Goal: Information Seeking & Learning: Learn about a topic

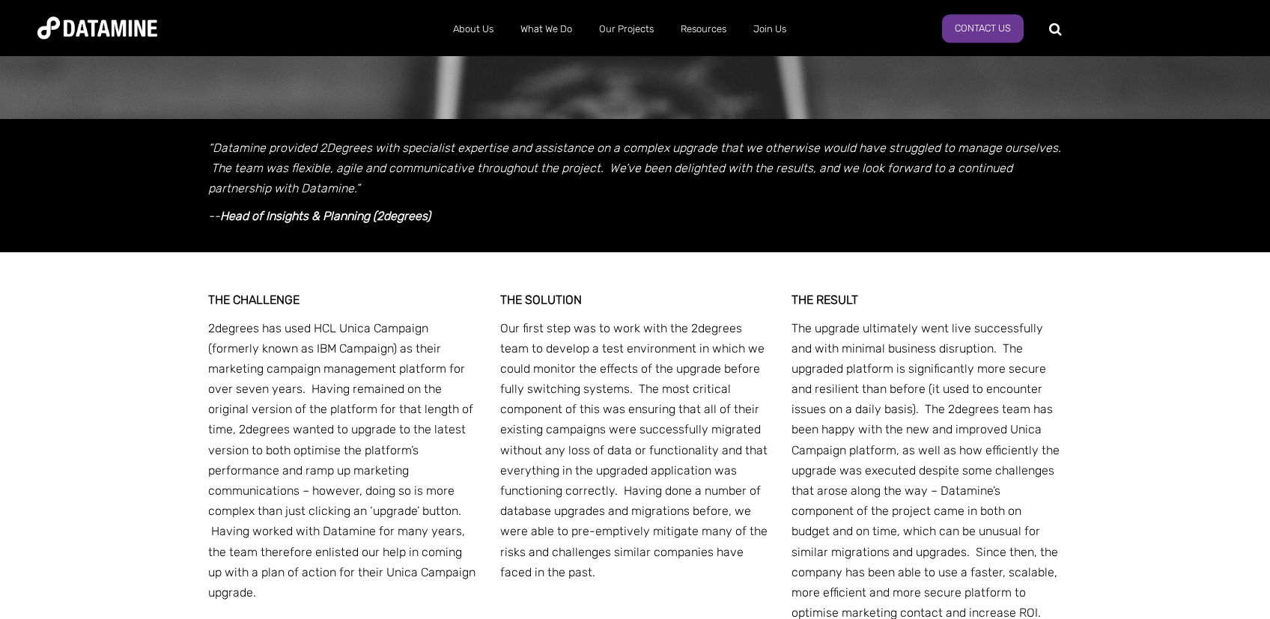
scroll to position [556, 0]
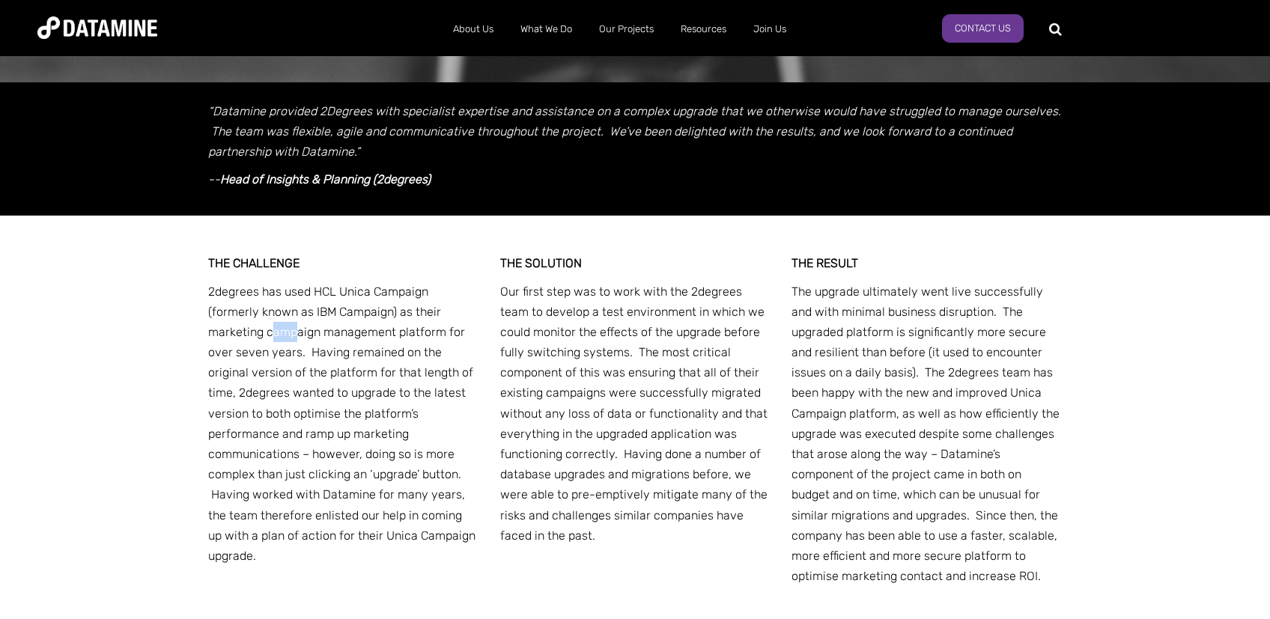
drag, startPoint x: 272, startPoint y: 314, endPoint x: 294, endPoint y: 313, distance: 22.5
click at [294, 313] on p "2degrees has used HCL Unica Campaign (formerly known as IBM Campaign) as their …" at bounding box center [343, 424] width 270 height 285
click at [296, 313] on p "2degrees has used HCL Unica Campaign (formerly known as IBM Campaign) as their …" at bounding box center [343, 424] width 270 height 285
click at [308, 342] on p "2degrees has used HCL Unica Campaign (formerly known as IBM Campaign) as their …" at bounding box center [343, 424] width 270 height 285
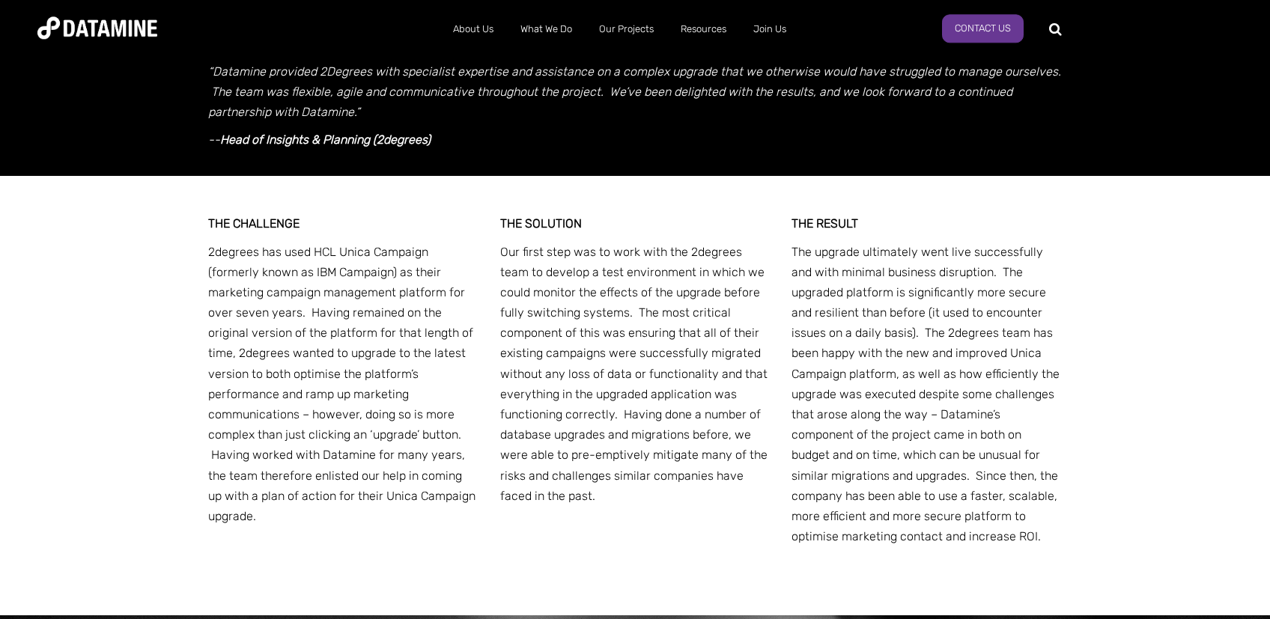
scroll to position [635, 0]
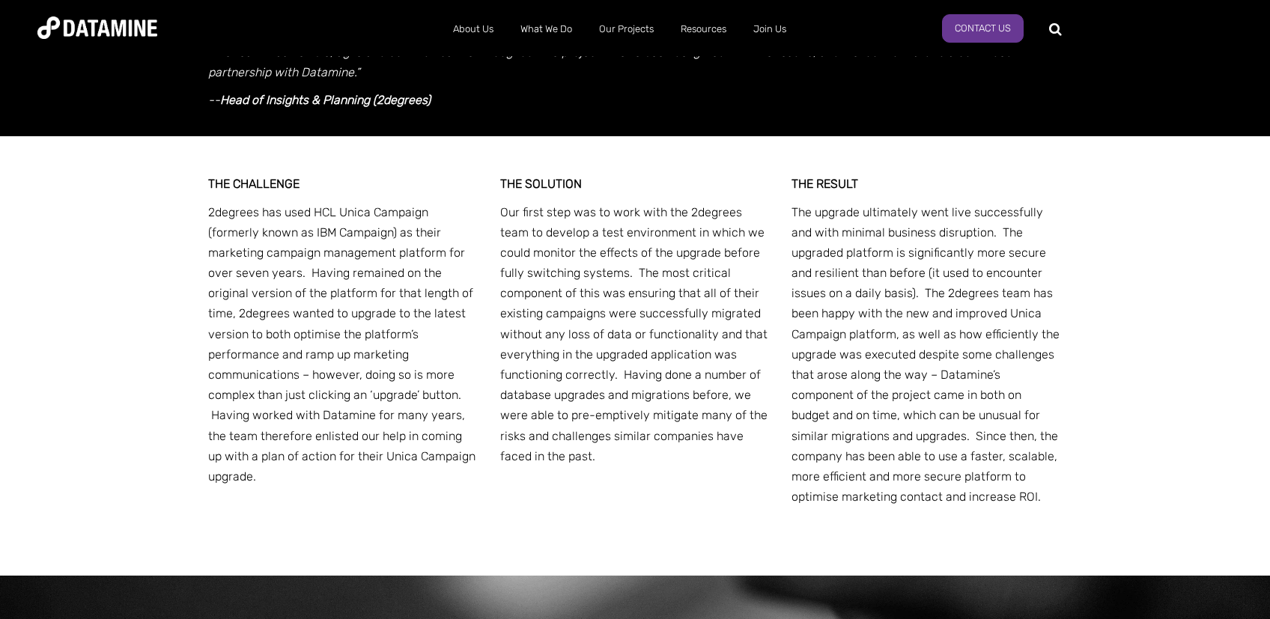
click at [246, 417] on p "2degrees has used HCL Unica Campaign (formerly known as IBM Campaign) as their …" at bounding box center [343, 344] width 270 height 285
click at [252, 417] on p "2degrees has used HCL Unica Campaign (formerly known as IBM Campaign) as their …" at bounding box center [343, 344] width 270 height 285
click at [364, 416] on p "2degrees has used HCL Unica Campaign (formerly known as IBM Campaign) as their …" at bounding box center [343, 344] width 270 height 285
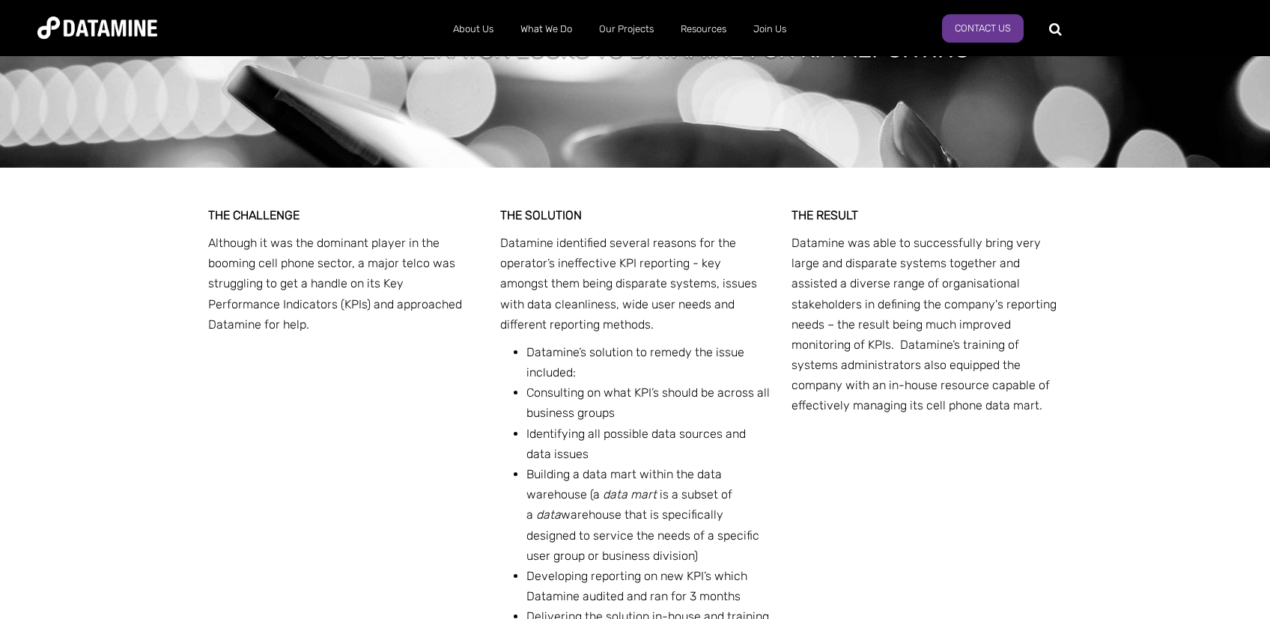
scroll to position [1270, 0]
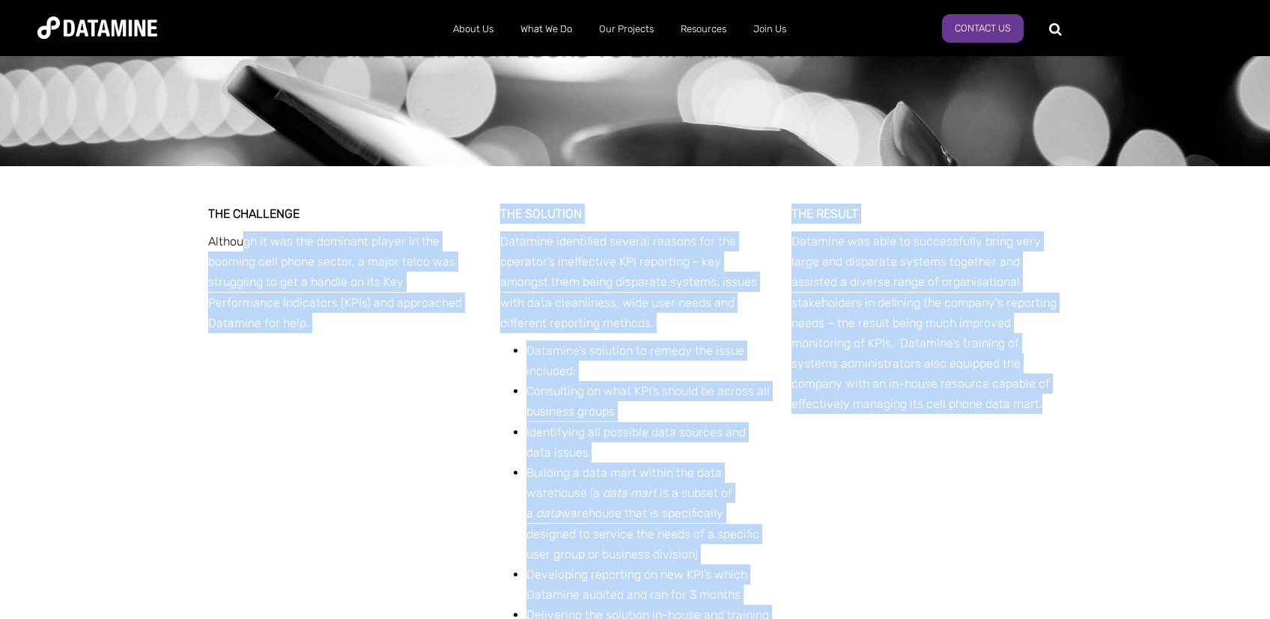
drag, startPoint x: 252, startPoint y: 234, endPoint x: 488, endPoint y: 235, distance: 236.7
click at [488, 235] on div "THE CHALLENGE Although it was the dominant player in the booming cell phone sec…" at bounding box center [635, 437] width 854 height 542
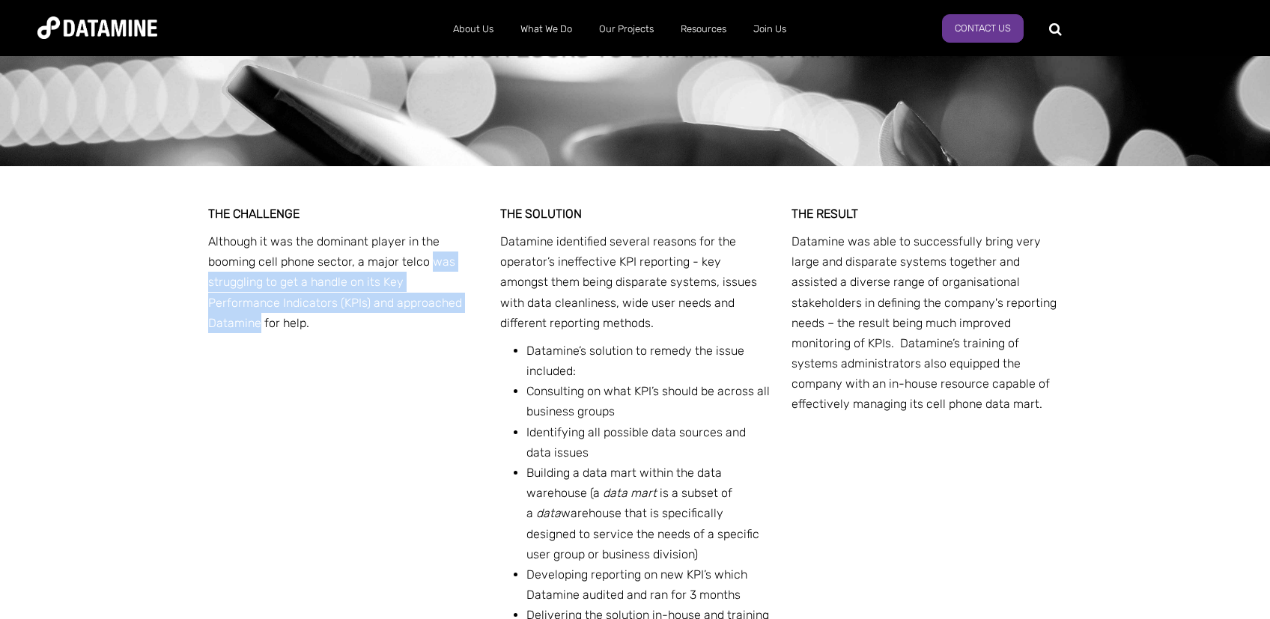
click at [440, 275] on p "Although it was the dominant player in the booming cell phone sector, a major t…" at bounding box center [343, 282] width 270 height 102
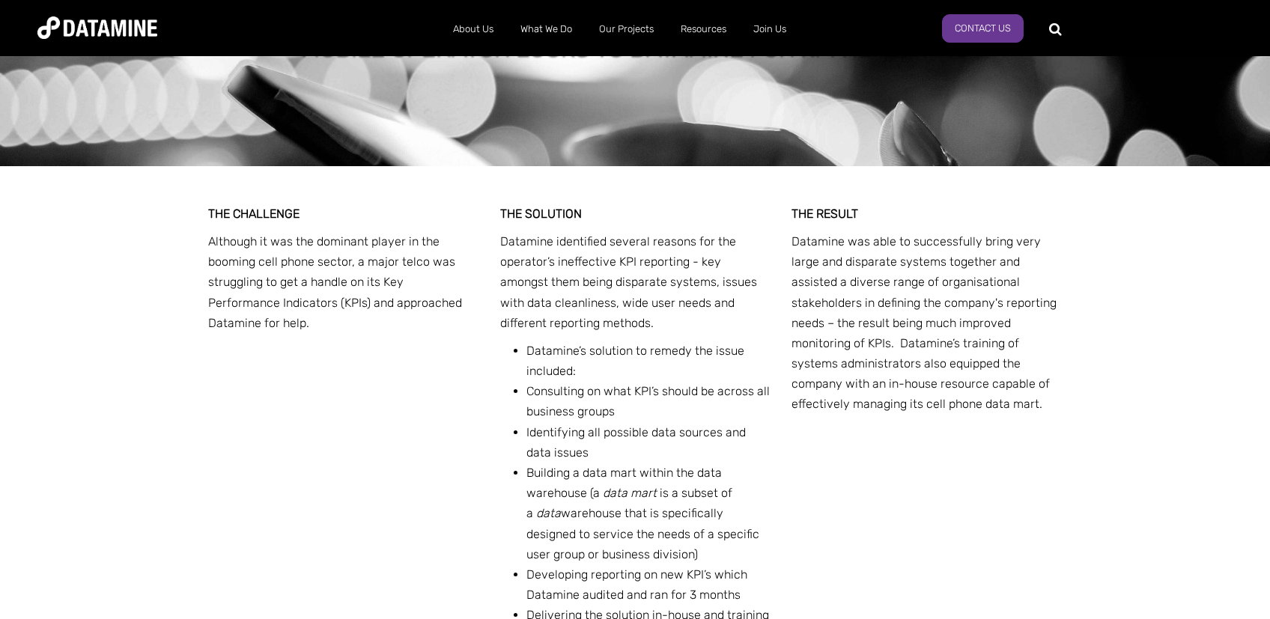
click at [440, 275] on p "Although it was the dominant player in the booming cell phone sector, a major t…" at bounding box center [343, 282] width 270 height 102
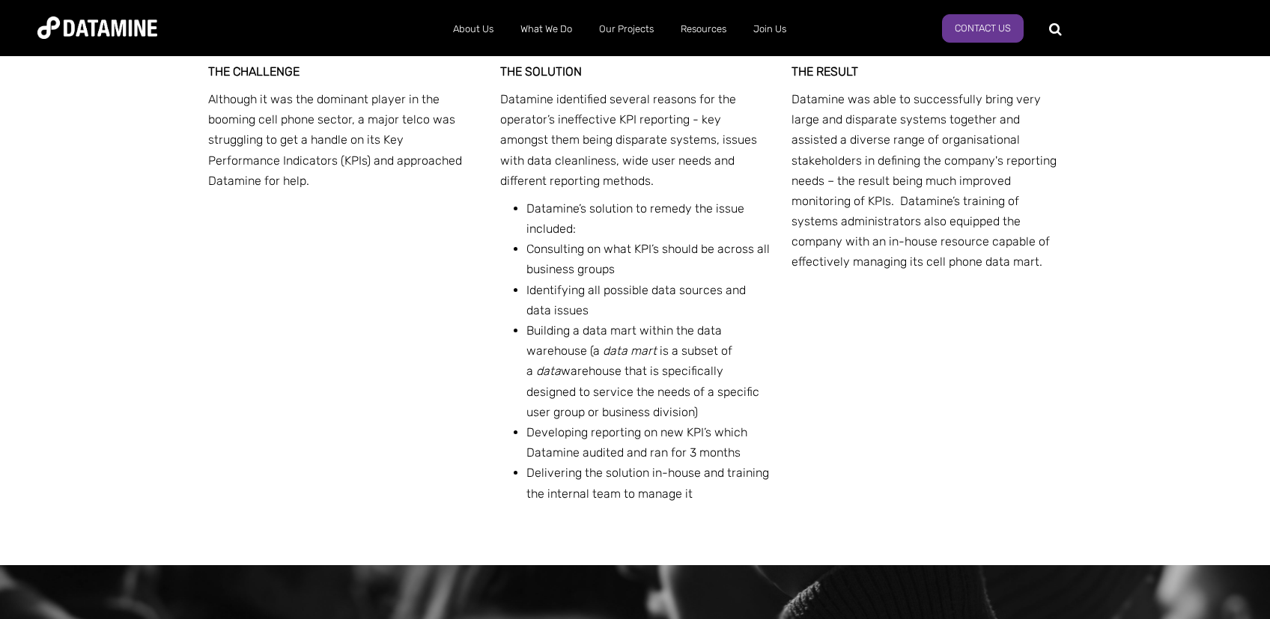
scroll to position [1429, 0]
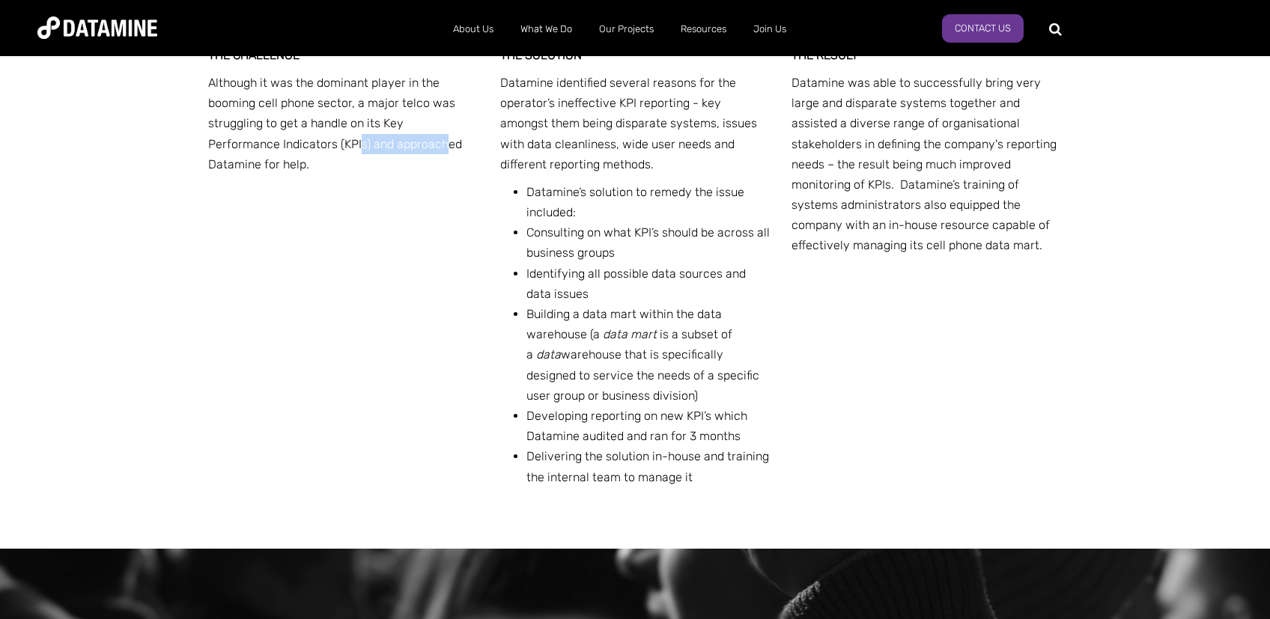
drag, startPoint x: 285, startPoint y: 127, endPoint x: 374, endPoint y: 127, distance: 88.4
click at [374, 127] on span "Although it was the dominant player in the booming cell phone sector, a major t…" at bounding box center [335, 124] width 254 height 96
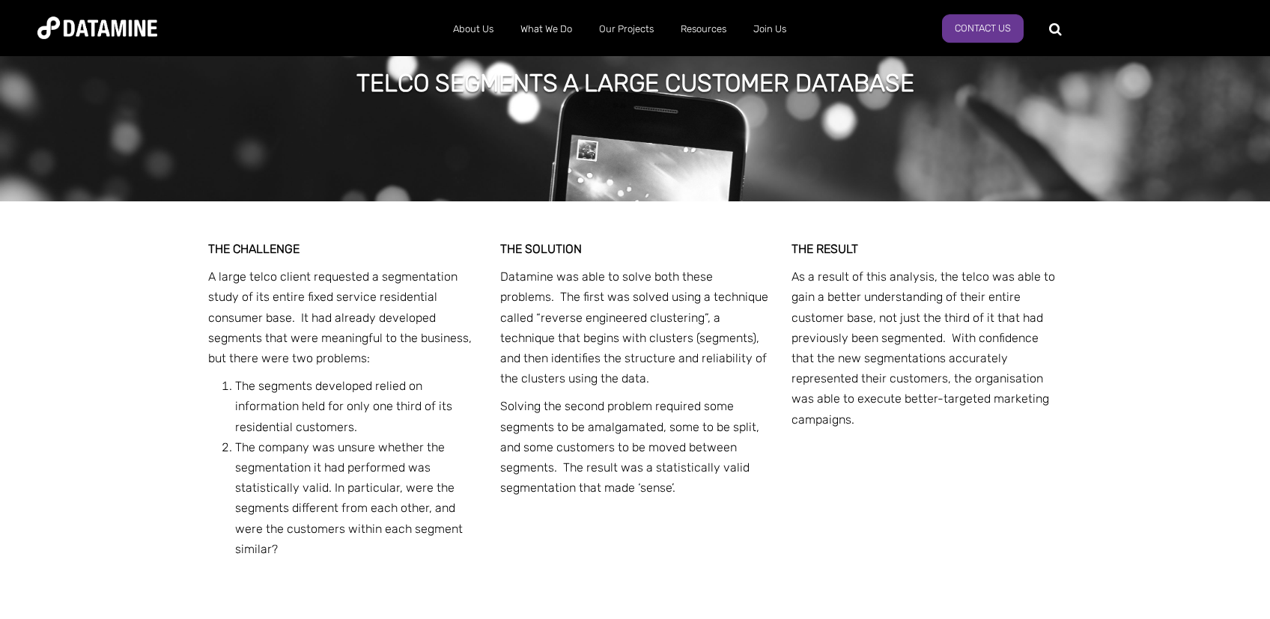
scroll to position [1996, 0]
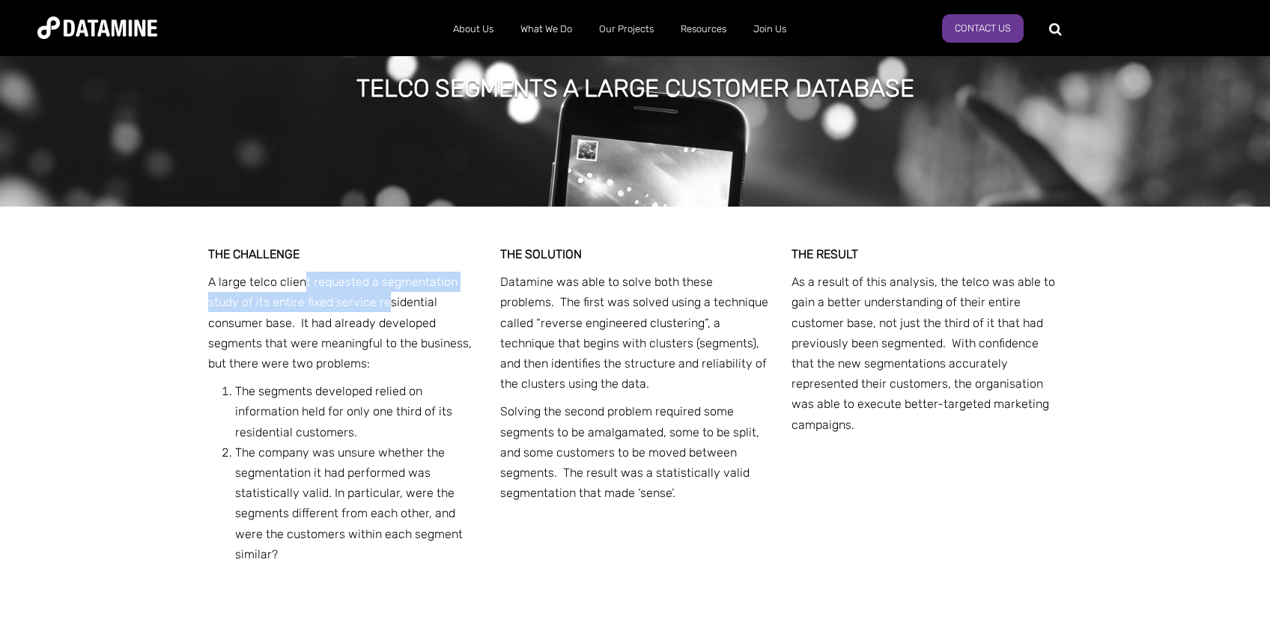
drag, startPoint x: 301, startPoint y: 272, endPoint x: 439, endPoint y: 294, distance: 139.6
click at [434, 294] on p "A large telco client requested a segmentation study of its entire fixed service…" at bounding box center [343, 323] width 270 height 102
click at [440, 294] on p "A large telco client requested a segmentation study of its entire fixed service…" at bounding box center [343, 323] width 270 height 102
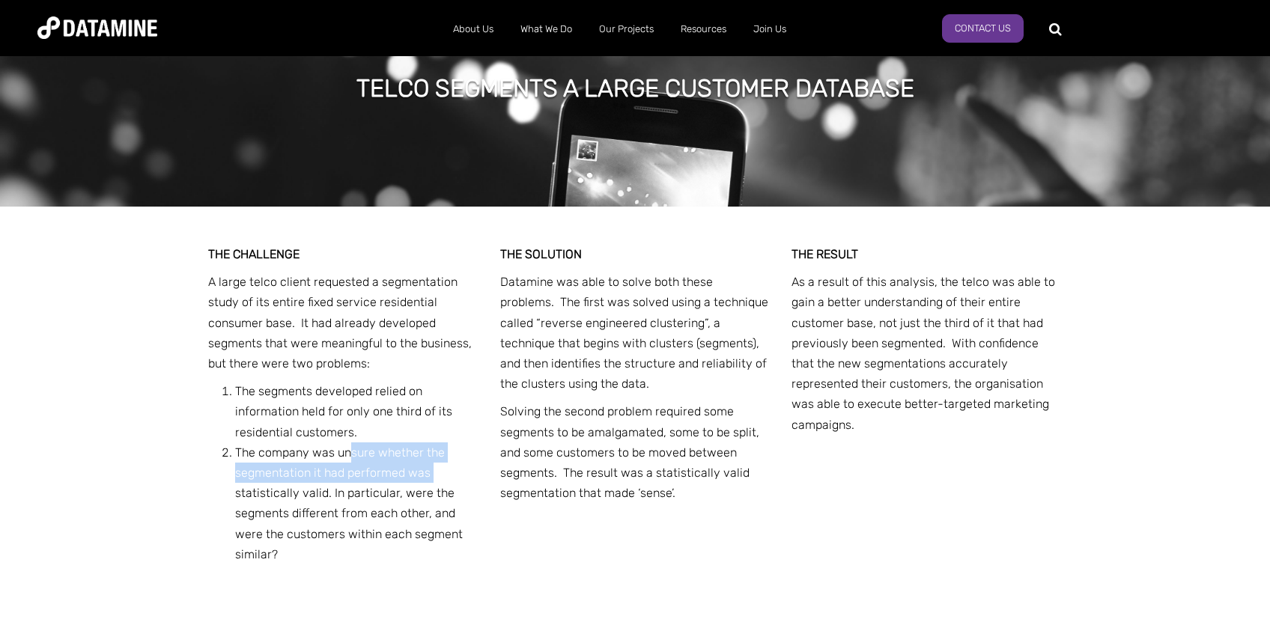
drag, startPoint x: 356, startPoint y: 447, endPoint x: 467, endPoint y: 447, distance: 110.9
click at [467, 447] on li "The company was unsure whether the segmentation it had performed was statistica…" at bounding box center [356, 504] width 243 height 122
click at [506, 315] on p "Datamine was able to solve both these problems. The first was solved using a te…" at bounding box center [635, 333] width 270 height 122
drag, startPoint x: 807, startPoint y: 312, endPoint x: 786, endPoint y: 308, distance: 21.3
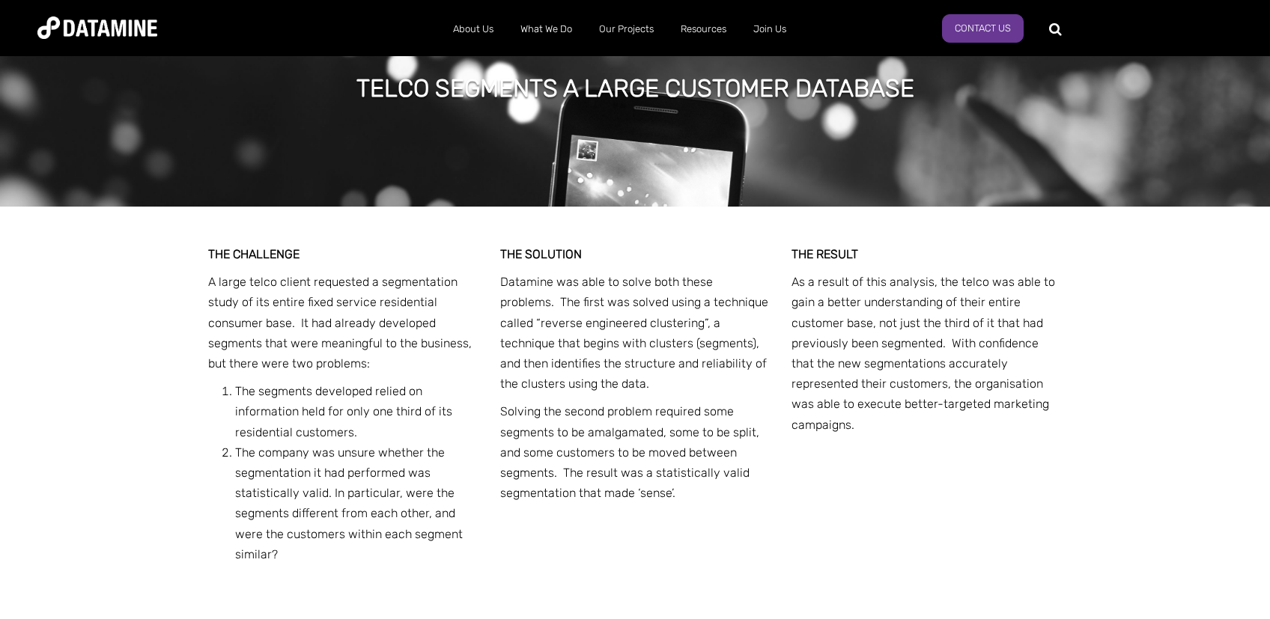
click at [804, 309] on p "As a result of this analysis, the telco was able to gain a better understanding…" at bounding box center [927, 353] width 270 height 163
drag, startPoint x: 655, startPoint y: 305, endPoint x: 503, endPoint y: 313, distance: 153.0
click at [503, 313] on p "Datamine was able to solve both these problems. The first was solved using a te…" at bounding box center [635, 333] width 270 height 122
click at [724, 333] on p "Datamine was able to solve both these problems. The first was solved using a te…" at bounding box center [635, 333] width 270 height 122
click at [662, 347] on p "Datamine was able to solve both these problems. The first was solved using a te…" at bounding box center [635, 333] width 270 height 122
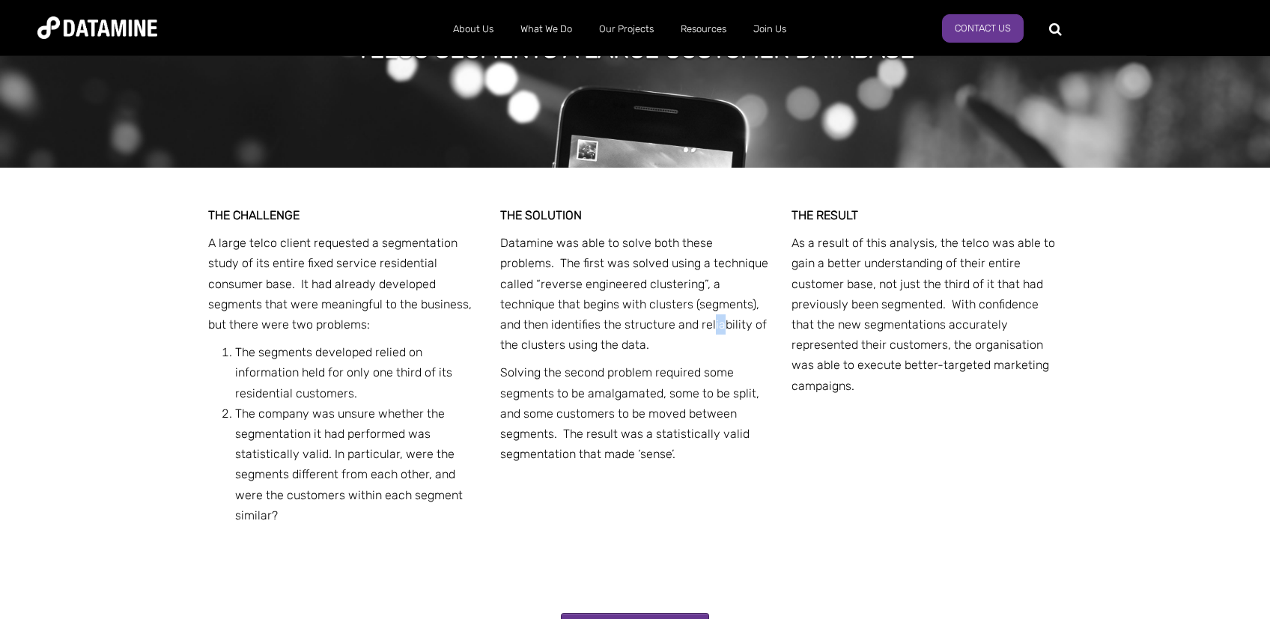
scroll to position [2076, 0]
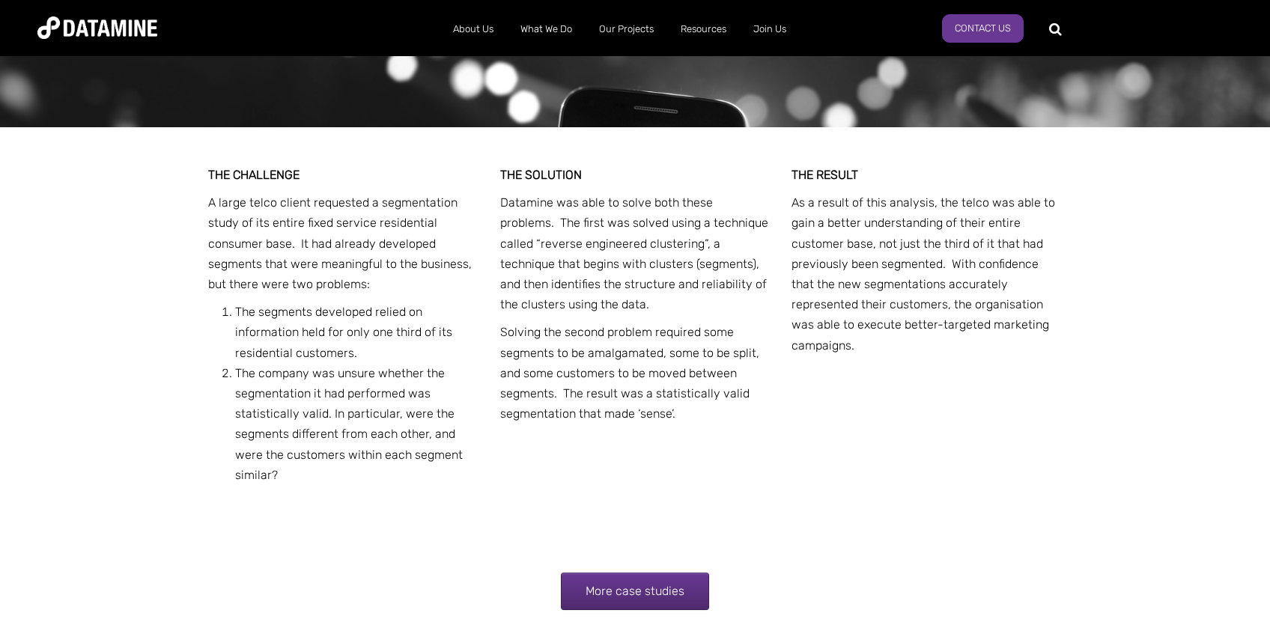
click at [578, 322] on p "Solving the second problem required some segments to be amalgamated, some to be…" at bounding box center [635, 373] width 270 height 102
click at [707, 328] on p "Solving the second problem required some segments to be amalgamated, some to be…" at bounding box center [635, 373] width 270 height 102
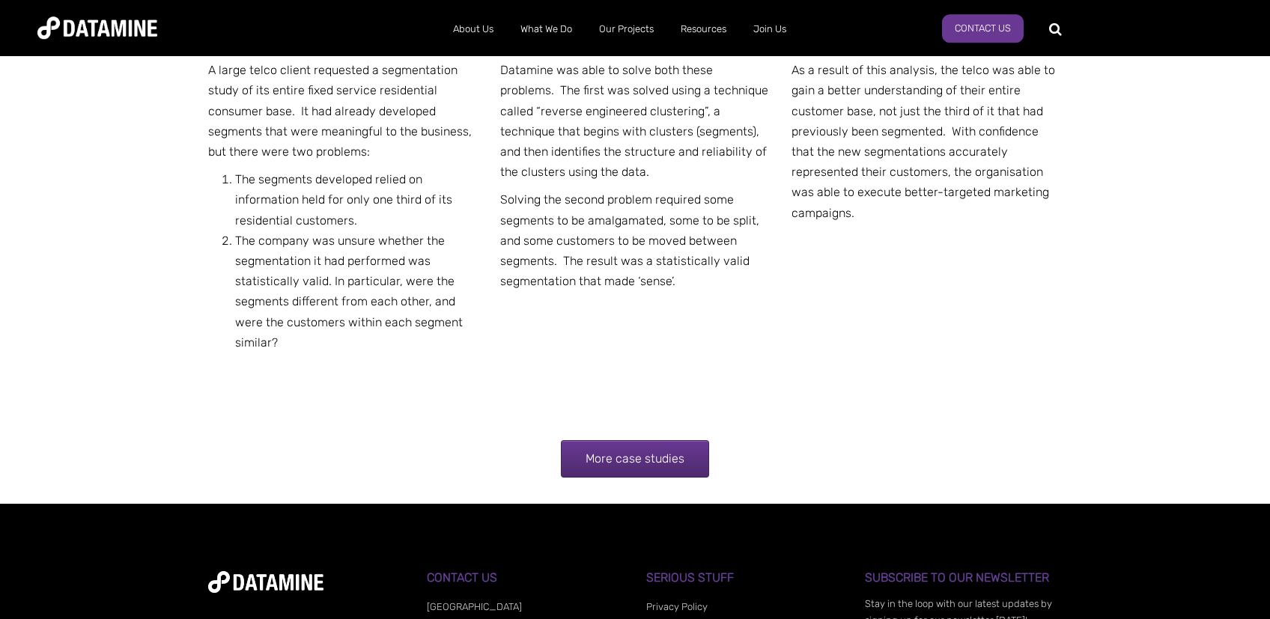
scroll to position [2393, 0]
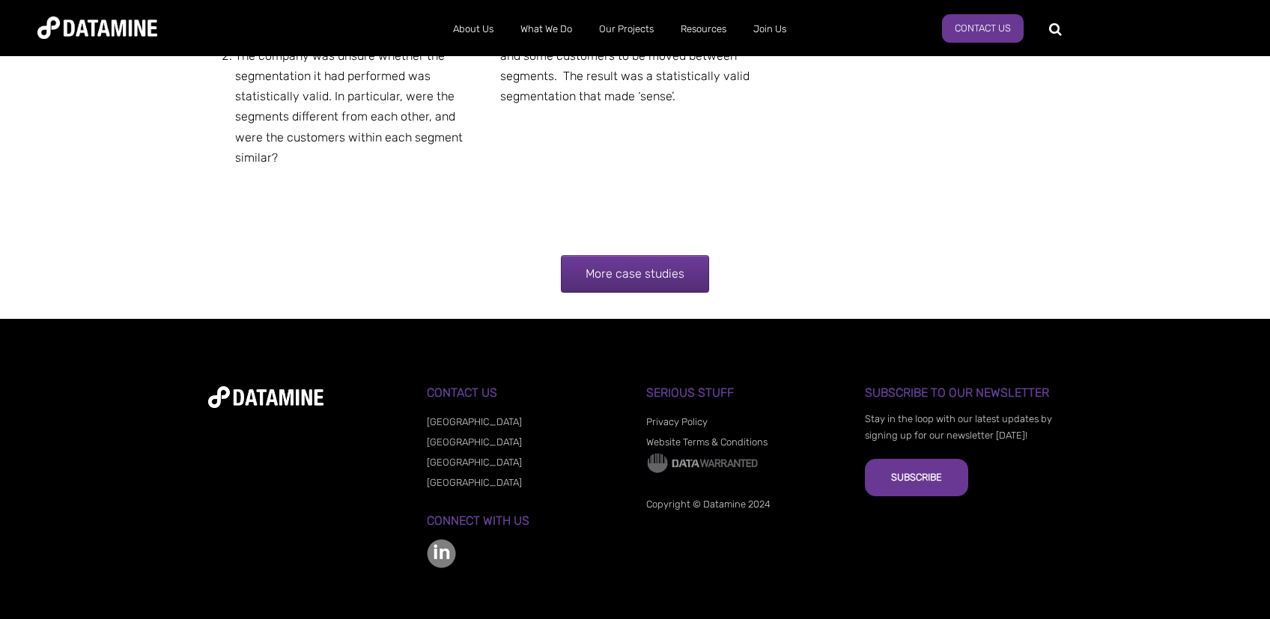
click at [667, 261] on link "More case studies" at bounding box center [635, 273] width 148 height 37
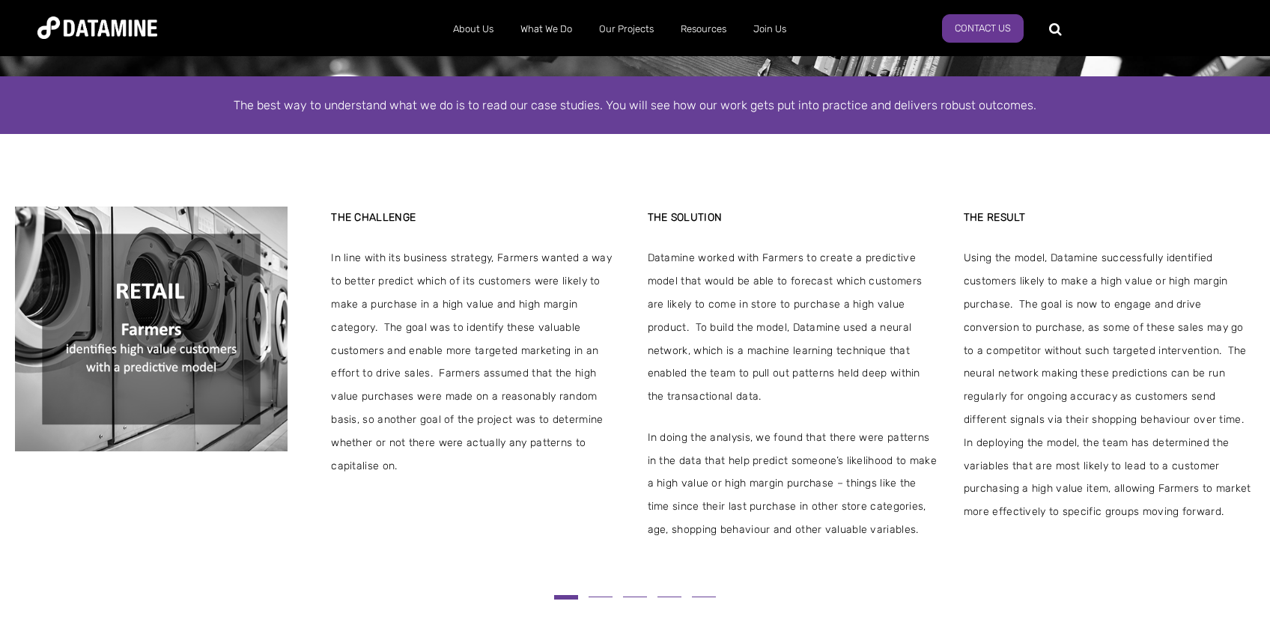
scroll to position [238, 0]
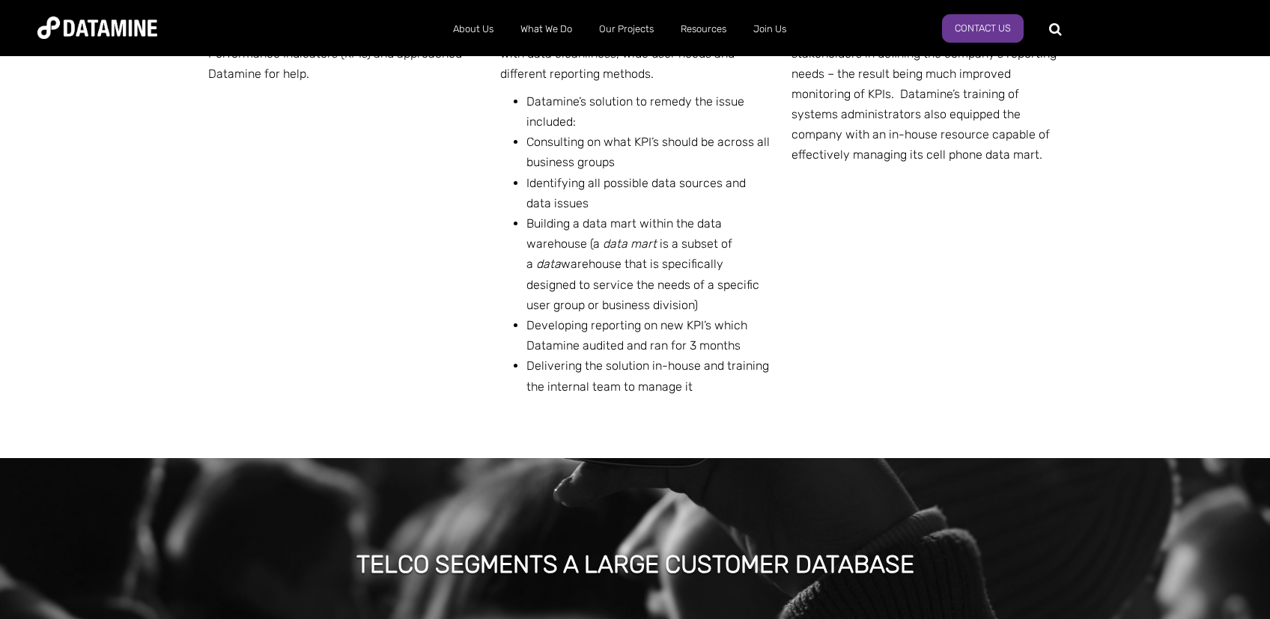
scroll to position [1361, 0]
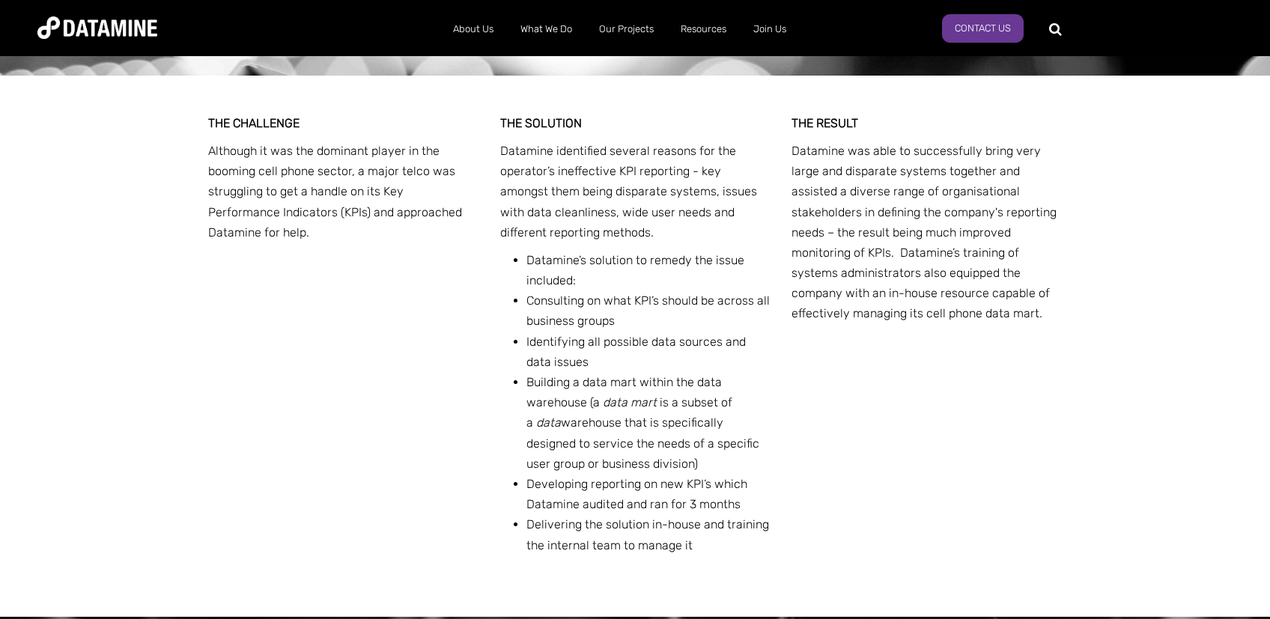
click at [318, 190] on span "Although it was the dominant player in the booming cell phone sector, a major t…" at bounding box center [335, 192] width 254 height 96
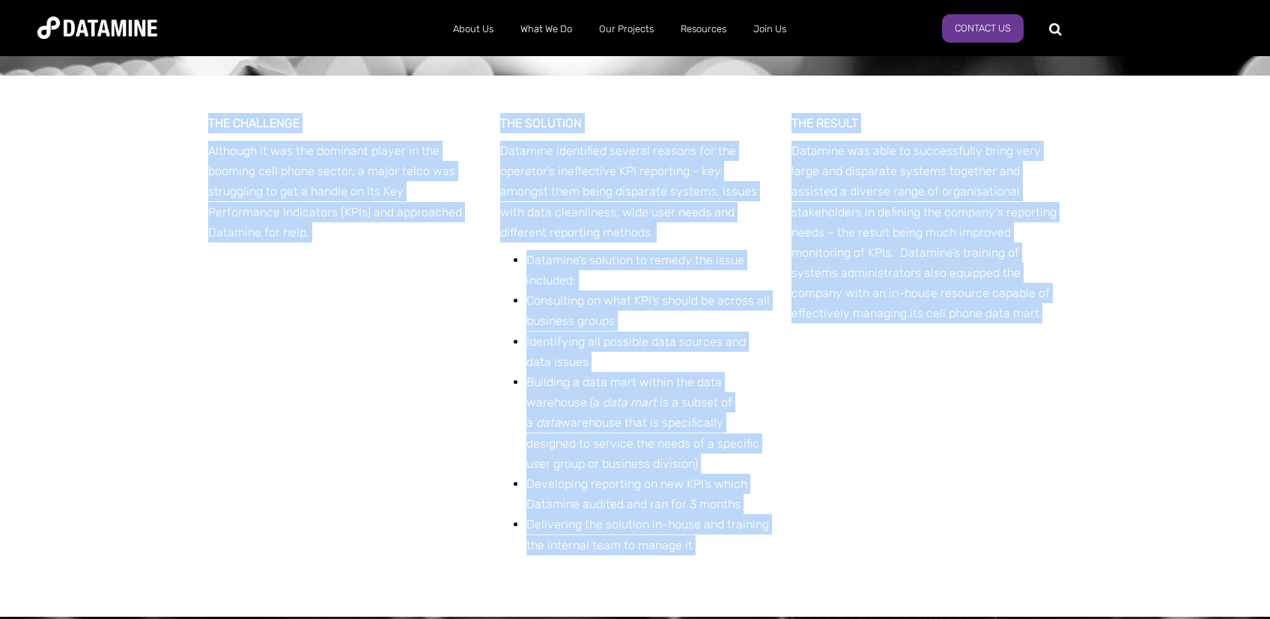
drag, startPoint x: 285, startPoint y: 330, endPoint x: 882, endPoint y: 385, distance: 599.5
click at [882, 385] on span "2degrees upgrades its marketing automation platform “Datamine provided 2Degrees…" at bounding box center [635, 175] width 1270 height 2352
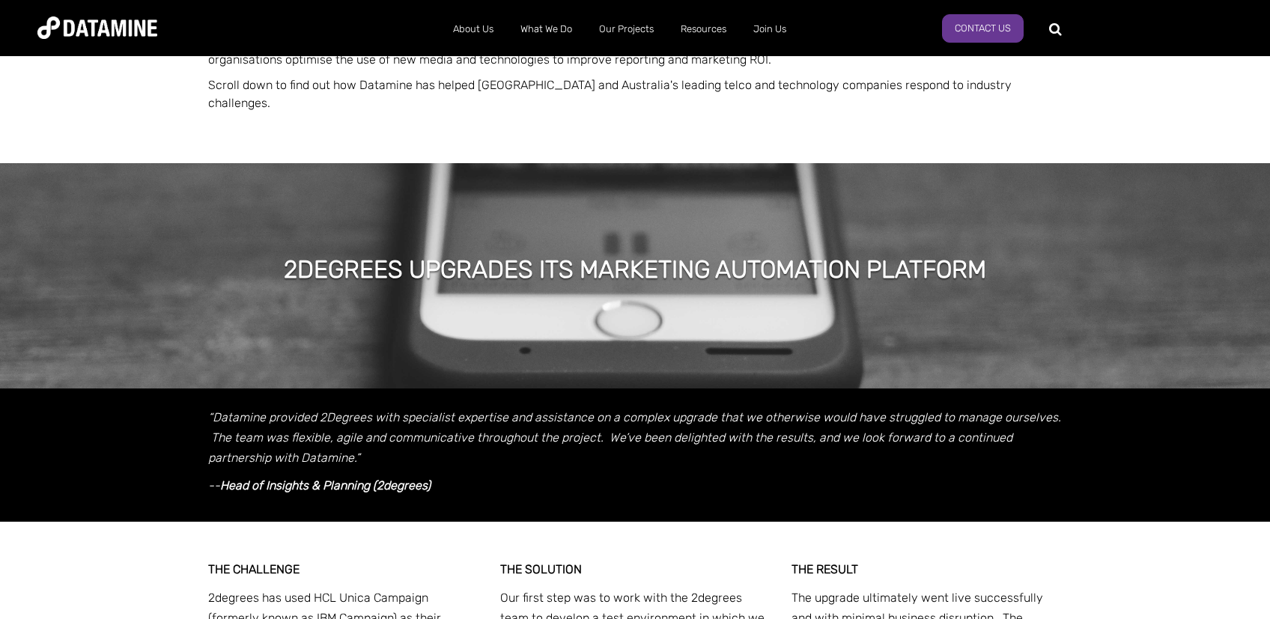
scroll to position [11, 0]
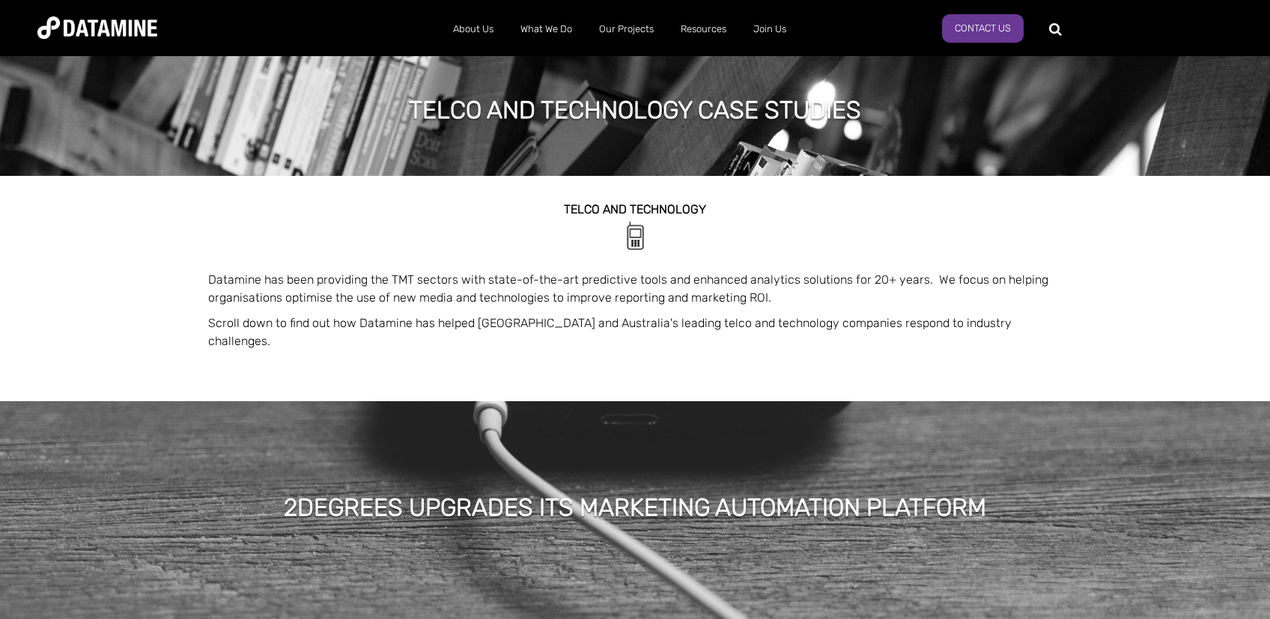
copy span "MOBILE OPERATOR LOOKS TO DATAMINE FOR KPI REPORTING THE CHALLENGE Although it w…"
